Goal: Task Accomplishment & Management: Use online tool/utility

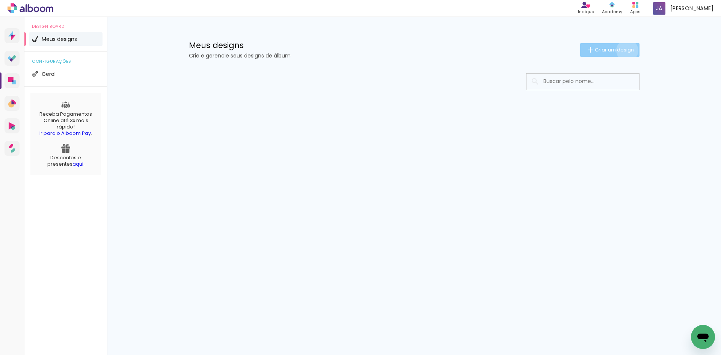
click at [626, 50] on span "Criar um design" at bounding box center [614, 49] width 39 height 5
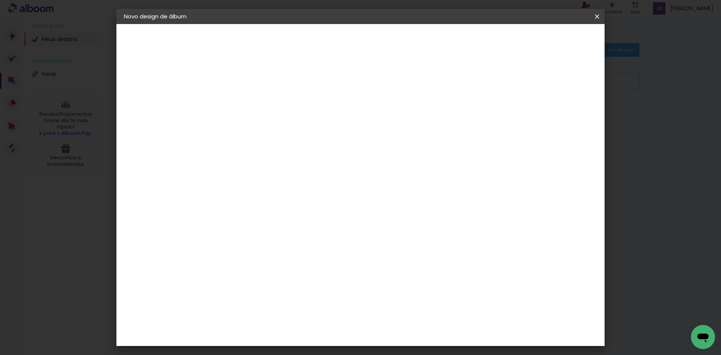
click at [247, 101] on input at bounding box center [247, 101] width 0 height 12
type input "[PERSON_NAME] e [PERSON_NAME]"
type paper-input "[PERSON_NAME] e [PERSON_NAME]"
click at [0, 0] on slot "Avançar" at bounding box center [0, 0] width 0 height 0
click at [270, 145] on input at bounding box center [266, 142] width 76 height 9
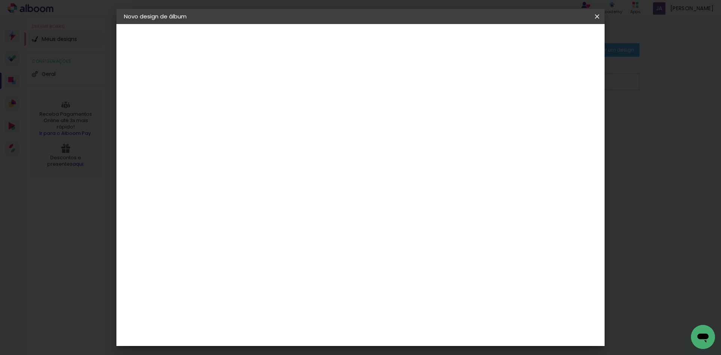
type input "cana"
type paper-input "cana"
click at [265, 166] on div "Canaan Álbuns" at bounding box center [253, 171] width 23 height 12
click at [0, 0] on slot "Tamanho Livre" at bounding box center [0, 0] width 0 height 0
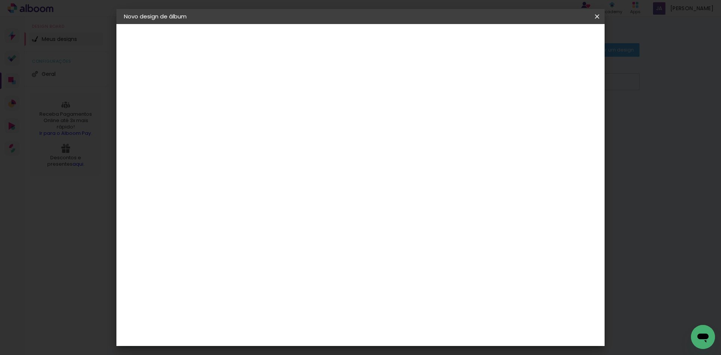
click at [0, 0] on slot "Tamanho Livre" at bounding box center [0, 0] width 0 height 0
click at [263, 129] on paper-input-container "cana" at bounding box center [258, 120] width 66 height 17
click at [267, 165] on paper-item "Canaan Álbuns" at bounding box center [258, 172] width 66 height 20
click at [0, 0] on slot "Avançar" at bounding box center [0, 0] width 0 height 0
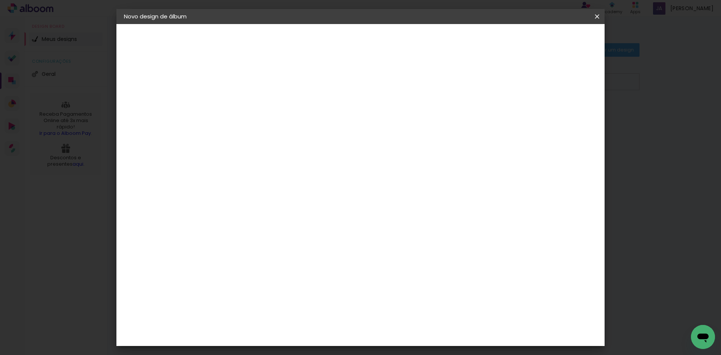
click at [298, 264] on span "20 × 20" at bounding box center [280, 271] width 35 height 15
click at [0, 0] on slot "Avançar" at bounding box center [0, 0] width 0 height 0
click at [558, 45] on paper-button "Iniciar design" at bounding box center [533, 39] width 49 height 13
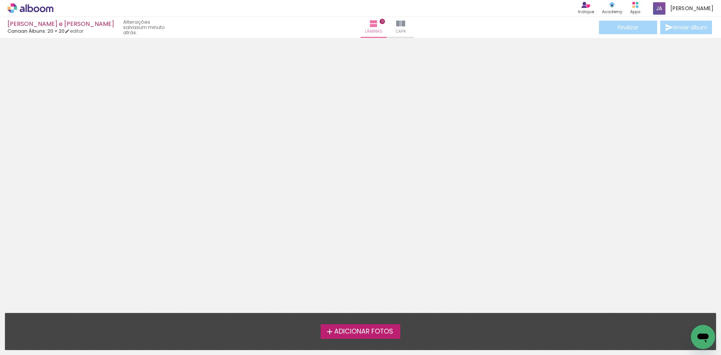
click at [369, 335] on span "Adicionar Fotos" at bounding box center [363, 331] width 59 height 7
click at [0, 0] on input "file" at bounding box center [0, 0] width 0 height 0
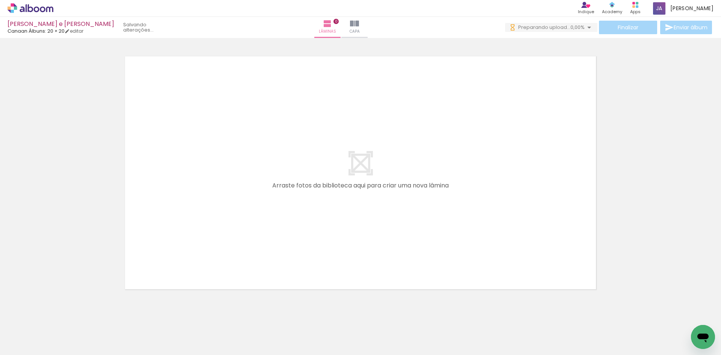
click at [29, 344] on span "Adicionar Fotos" at bounding box center [26, 345] width 23 height 8
click at [0, 0] on input "file" at bounding box center [0, 0] width 0 height 0
click at [0, 0] on slot "2 minutos atrás." at bounding box center [0, 0] width 0 height 0
click at [21, 331] on input "Todas as fotos" at bounding box center [21, 332] width 29 height 6
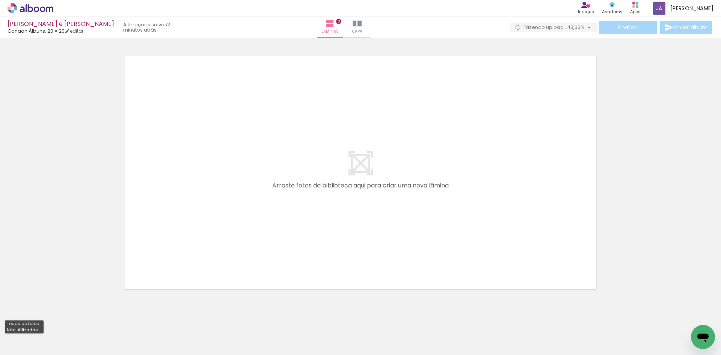
click at [0, 0] on slot "Todas as fotos" at bounding box center [0, 0] width 0 height 0
